Goal: Find contact information: Find contact information

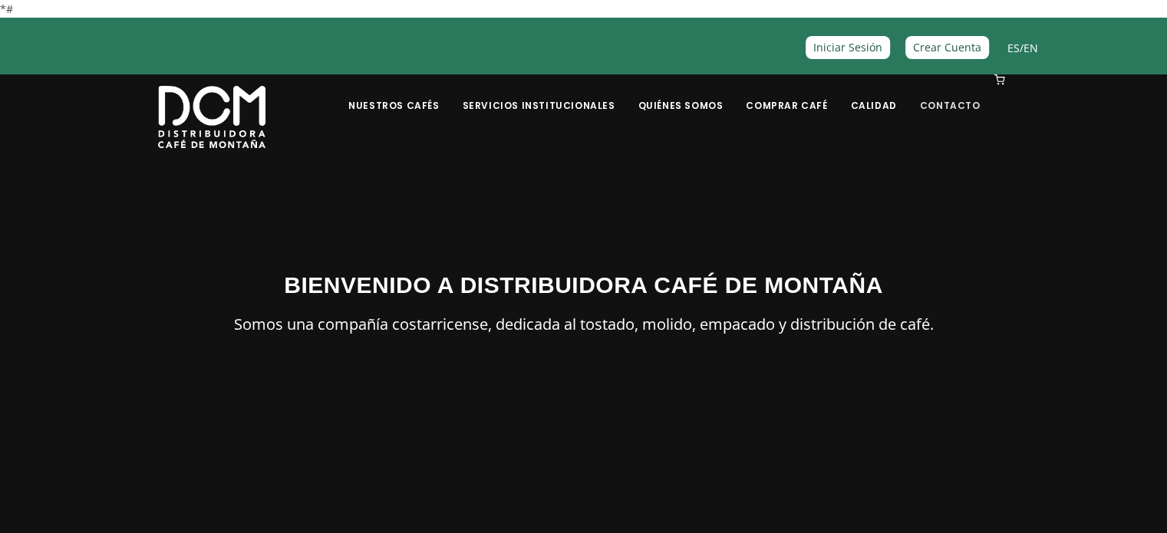
click at [944, 94] on link "Contacto" at bounding box center [950, 94] width 79 height 36
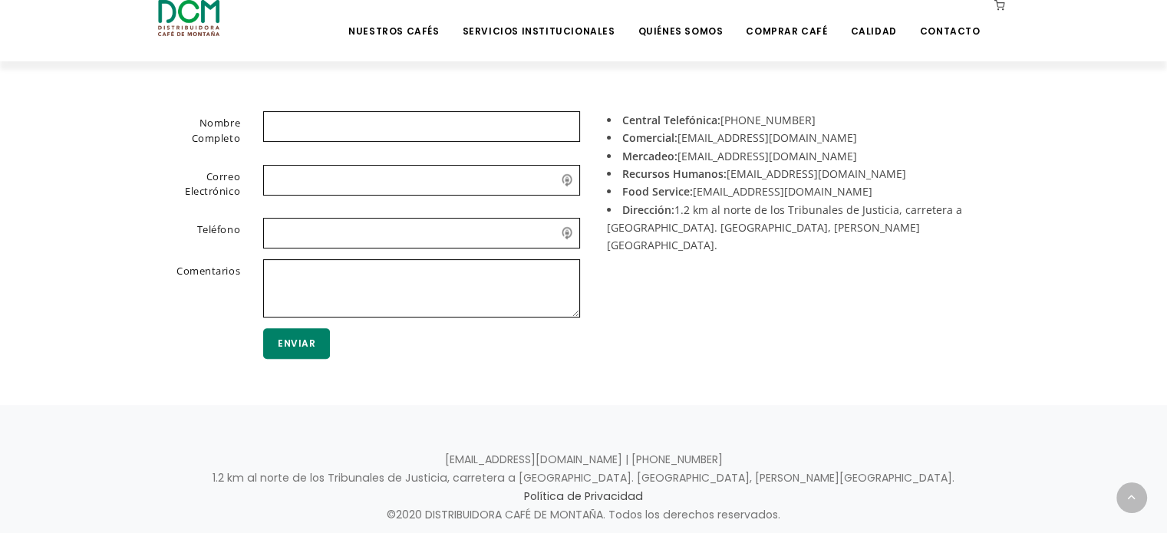
scroll to position [411, 0]
drag, startPoint x: 848, startPoint y: 173, endPoint x: 730, endPoint y: 165, distance: 118.5
click at [730, 165] on li "Recursos Humanos: [EMAIL_ADDRESS][DOMAIN_NAME]" at bounding box center [802, 172] width 391 height 18
copy li "[EMAIL_ADDRESS][DOMAIN_NAME]"
click at [860, 159] on li "Mercadeo: [EMAIL_ADDRESS][DOMAIN_NAME]" at bounding box center [802, 155] width 391 height 18
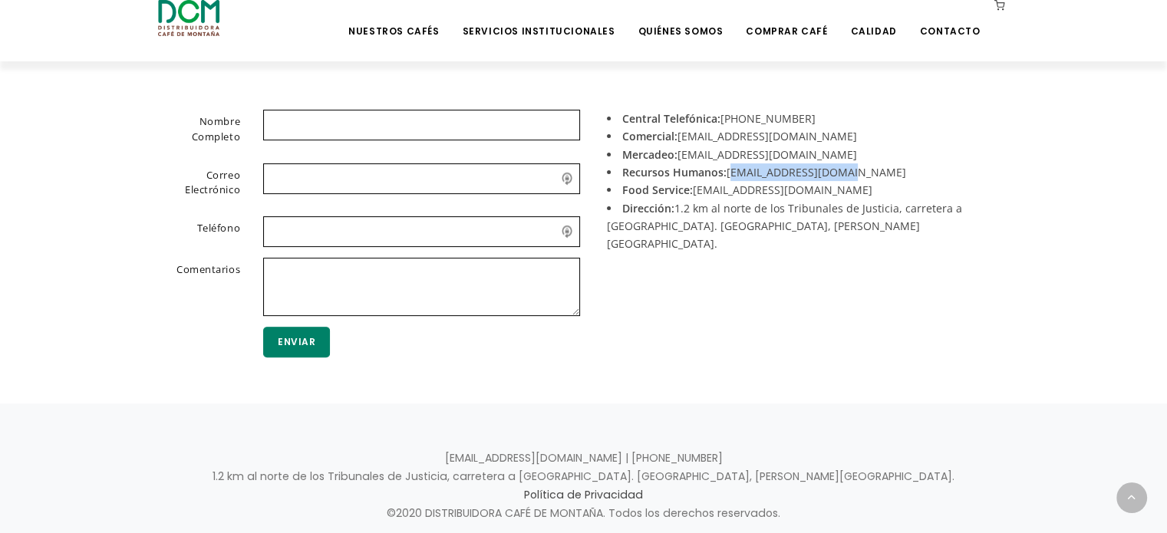
drag, startPoint x: 854, startPoint y: 165, endPoint x: 728, endPoint y: 174, distance: 125.5
click at [728, 174] on li "Recursos Humanos: [EMAIL_ADDRESS][DOMAIN_NAME]" at bounding box center [802, 172] width 391 height 18
copy li "[EMAIL_ADDRESS][DOMAIN_NAME]"
